Goal: Navigation & Orientation: Find specific page/section

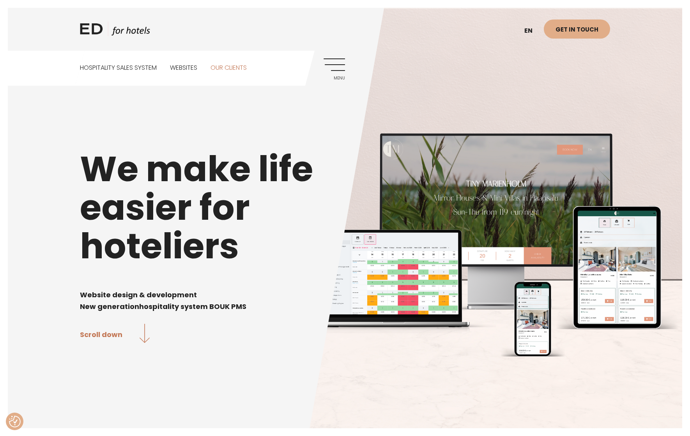
click at [220, 66] on link "Our clients" at bounding box center [229, 68] width 36 height 35
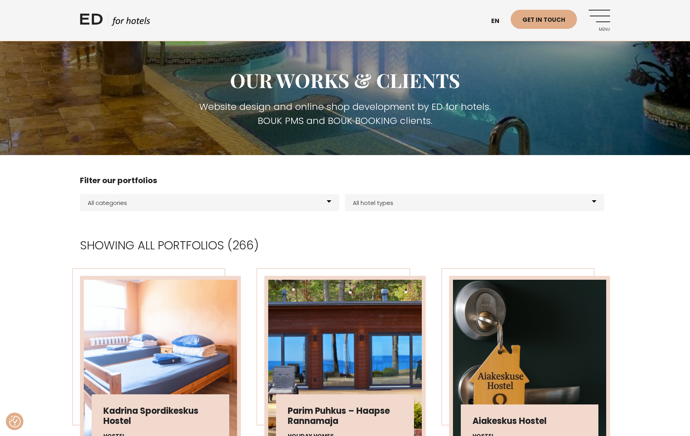
scroll to position [195, 0]
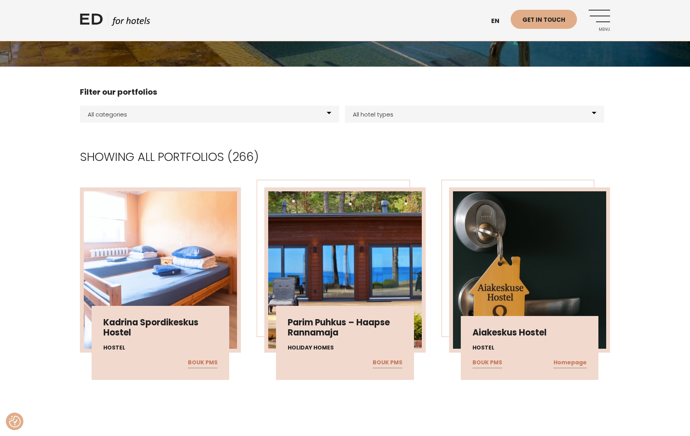
click at [174, 267] on img at bounding box center [160, 269] width 153 height 157
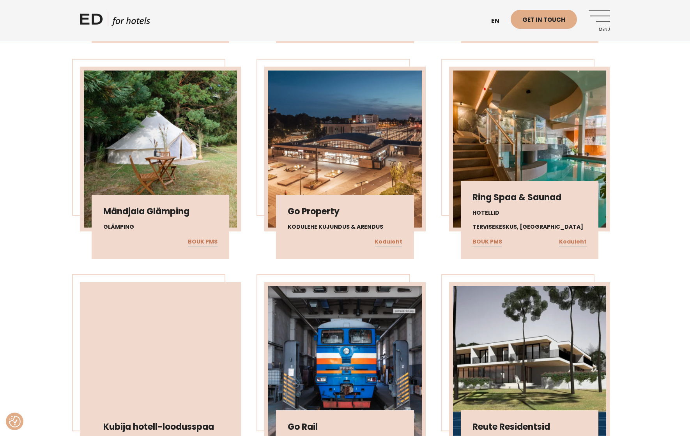
scroll to position [4070, 0]
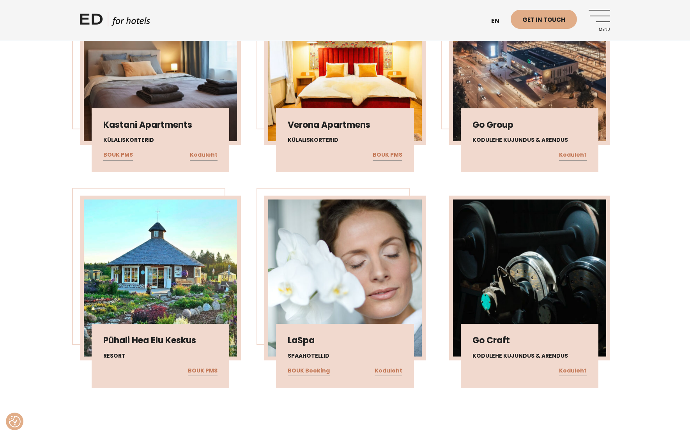
click at [562, 245] on img at bounding box center [529, 278] width 153 height 157
click at [569, 368] on link "Koduleht" at bounding box center [573, 371] width 28 height 10
